Goal: Obtain resource: Obtain resource

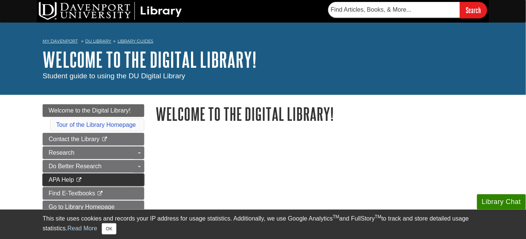
click at [119, 175] on link "APA Help This link opens in a new window" at bounding box center [94, 180] width 102 height 13
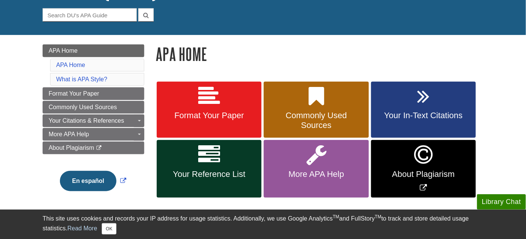
scroll to position [68, 0]
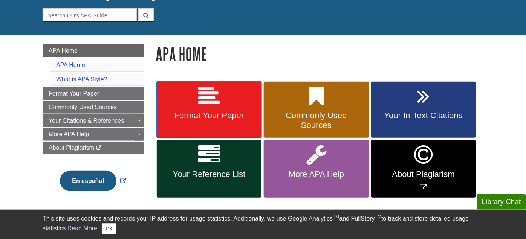
click at [228, 109] on link "Format Your Paper" at bounding box center [209, 110] width 105 height 57
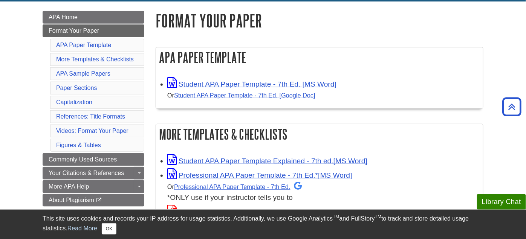
scroll to position [101, 0]
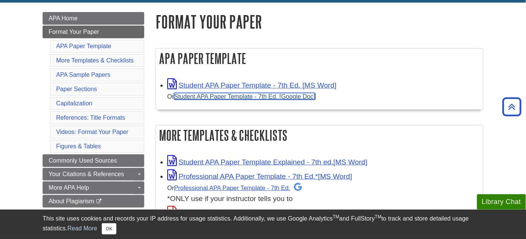
click at [236, 95] on link "Student APA Paper Template - 7th Ed. [Google Doc]" at bounding box center [244, 96] width 141 height 7
